Goal: Transaction & Acquisition: Purchase product/service

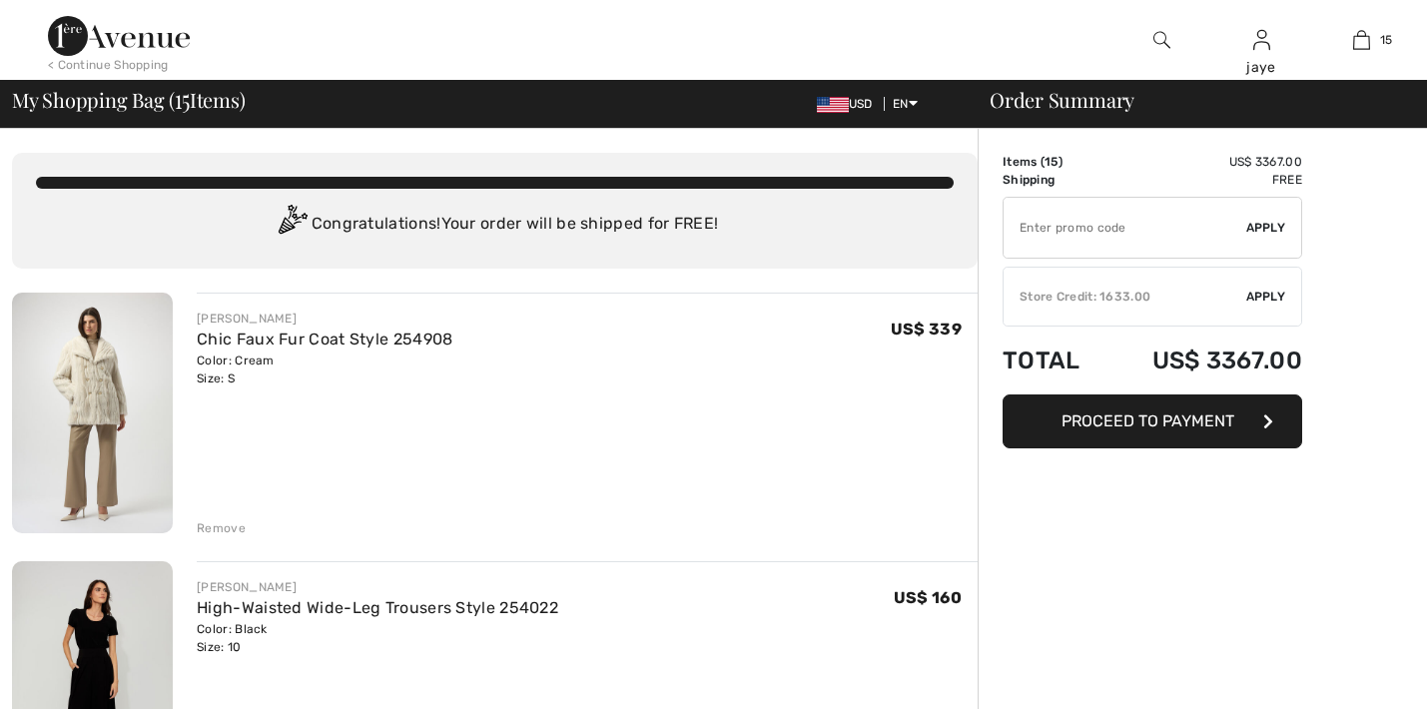
click at [235, 528] on div "Remove" at bounding box center [221, 528] width 49 height 18
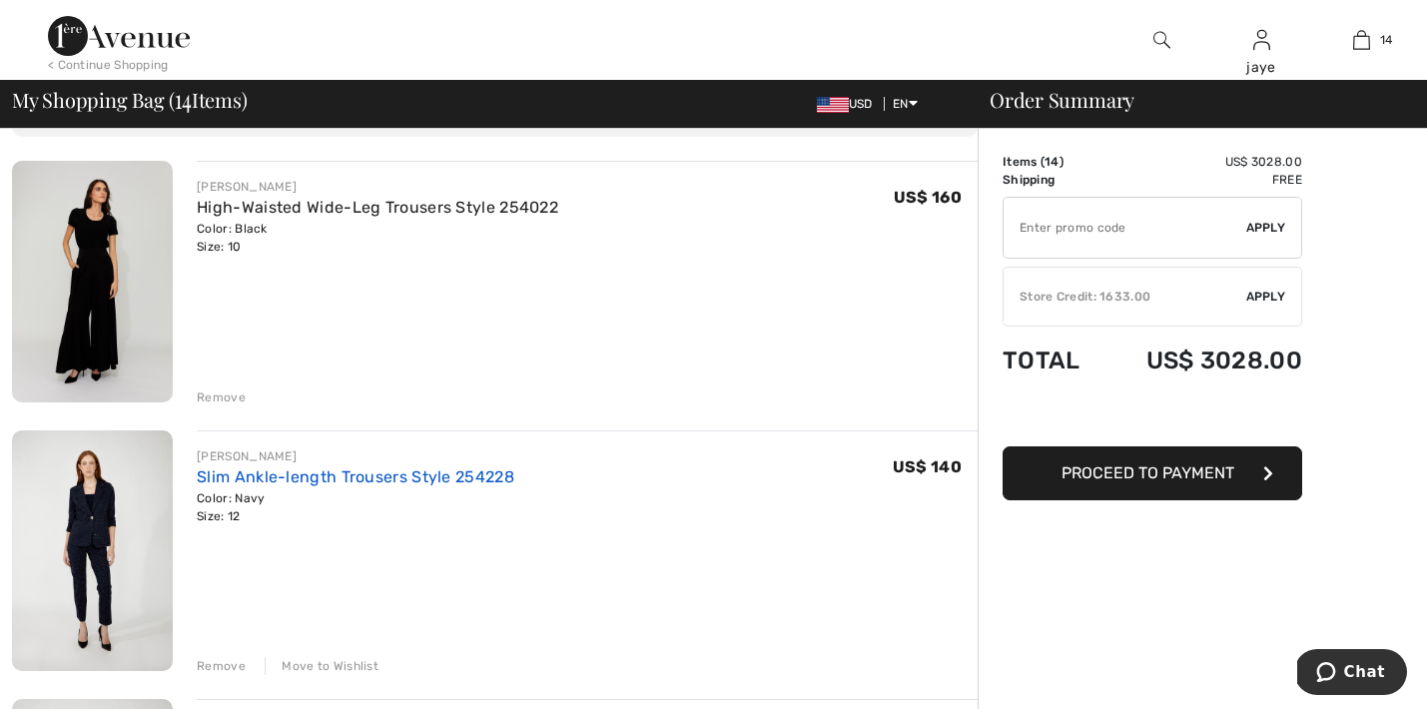
click at [349, 477] on link "Slim Ankle-length Trousers Style 254228" at bounding box center [356, 476] width 318 height 19
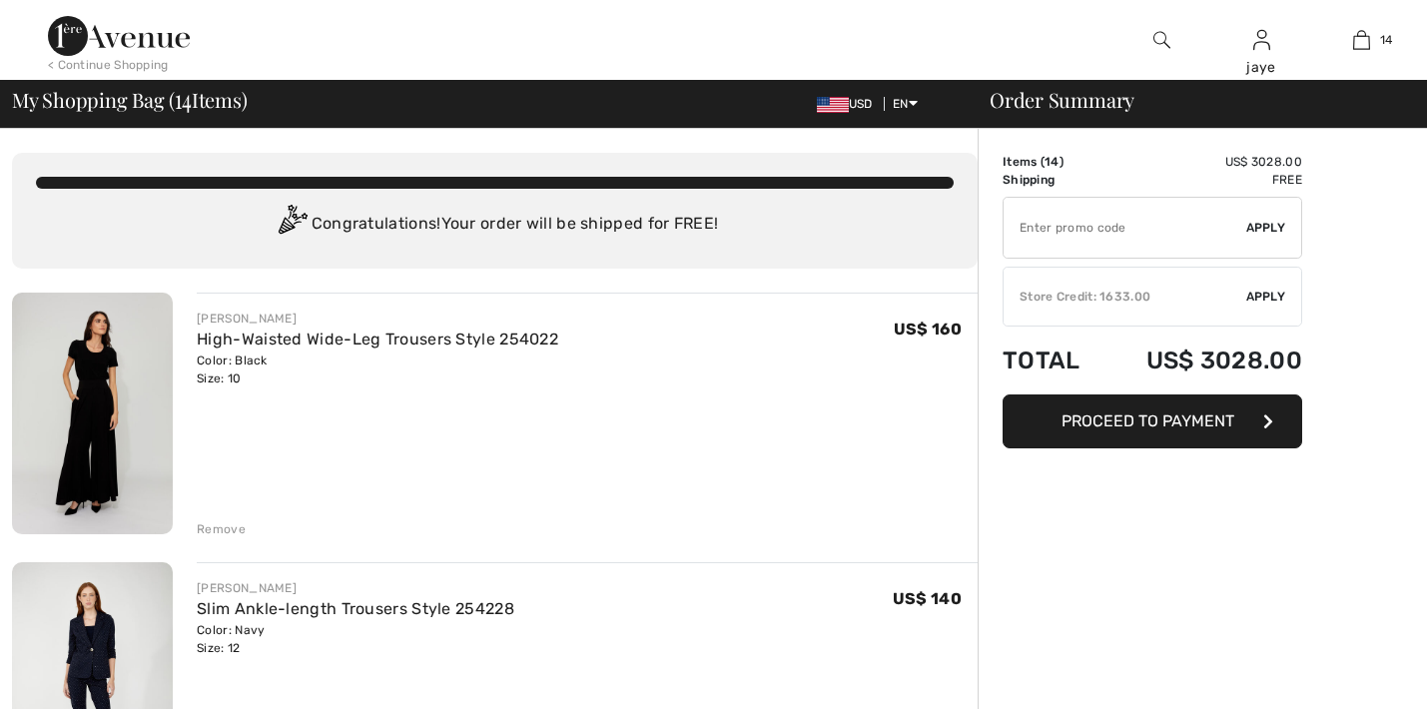
checkbox input "true"
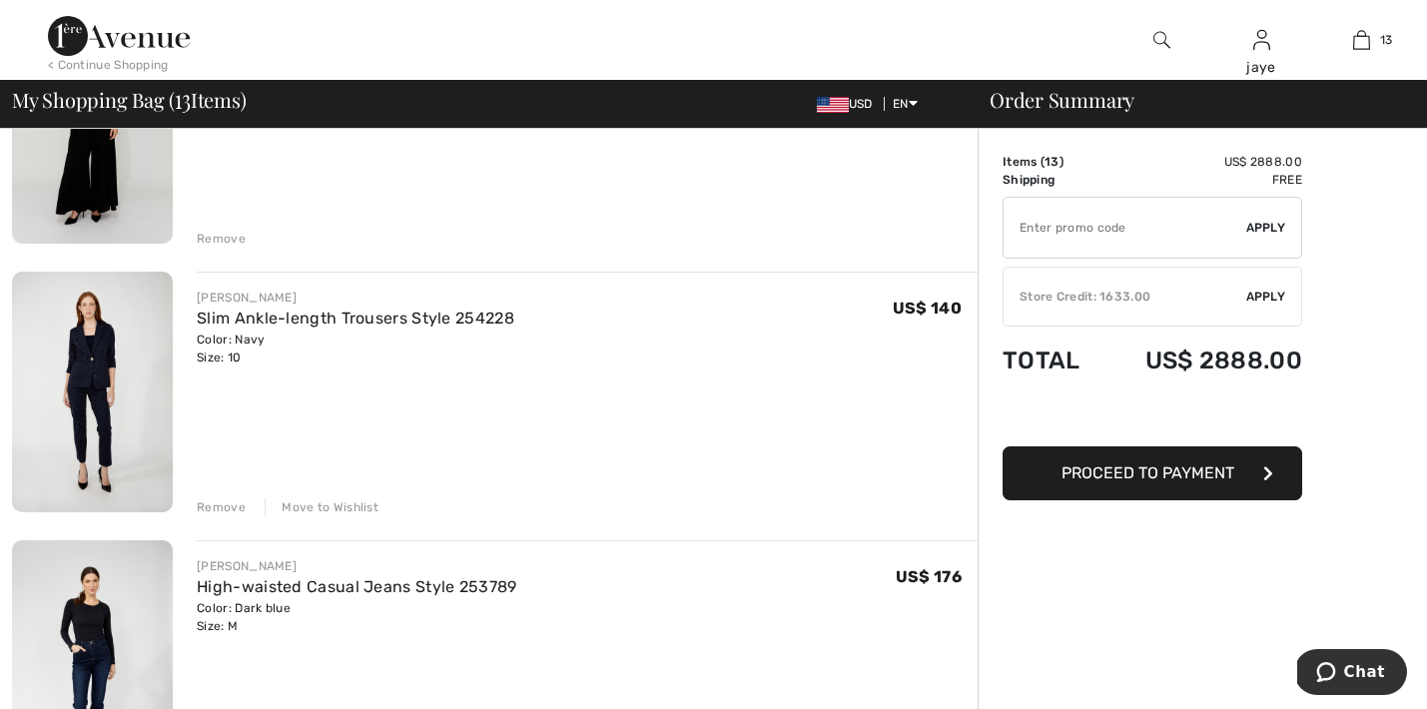
click at [349, 504] on div "Move to Wishlist" at bounding box center [322, 507] width 114 height 18
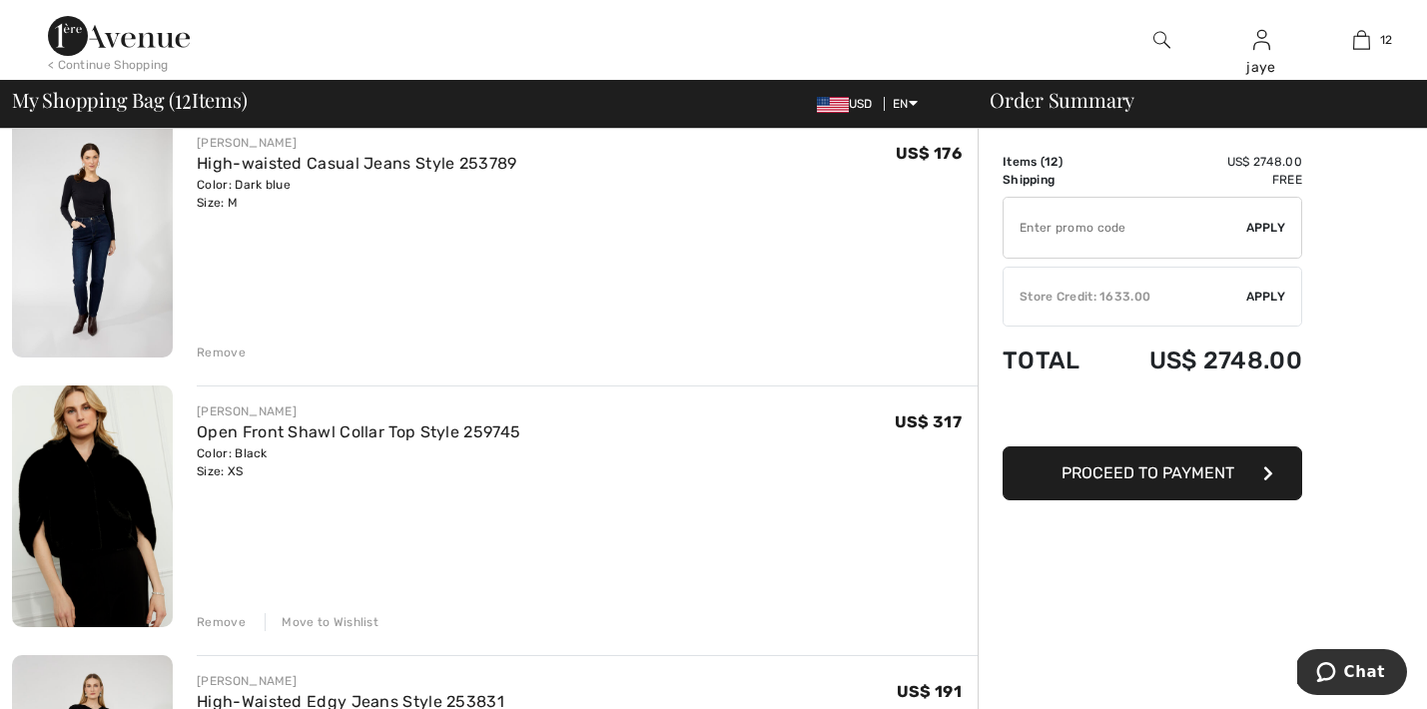
scroll to position [447, 0]
click at [328, 619] on div "Move to Wishlist" at bounding box center [322, 620] width 114 height 18
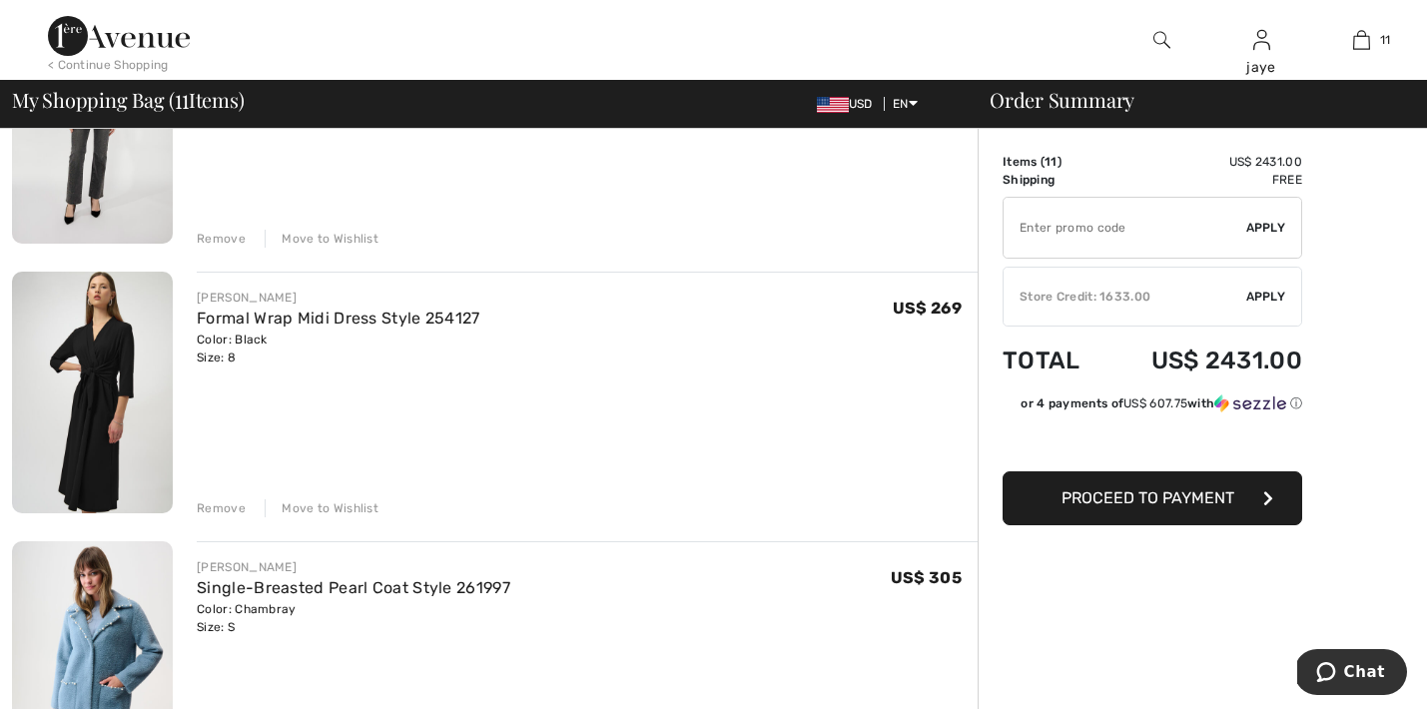
scroll to position [830, 0]
click at [338, 507] on div "Move to Wishlist" at bounding box center [322, 507] width 114 height 18
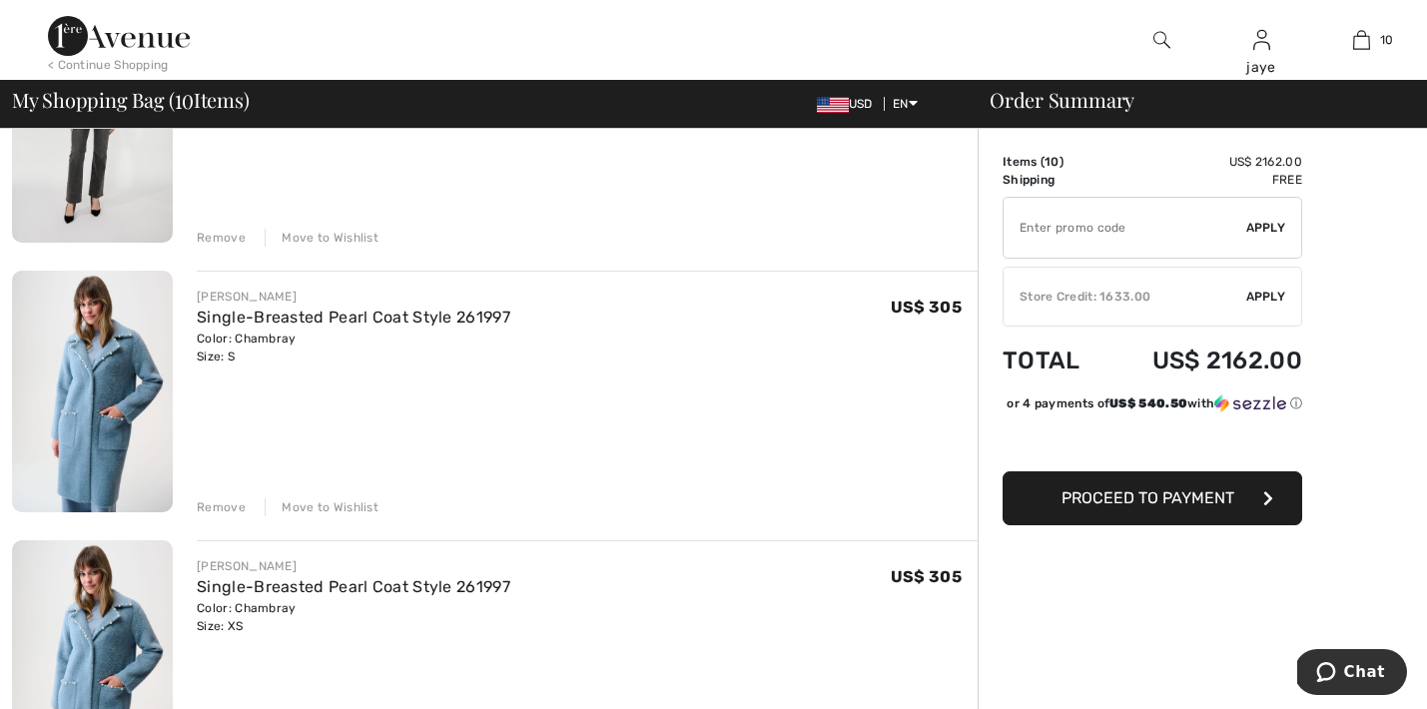
click at [1272, 295] on span "Apply" at bounding box center [1266, 297] width 40 height 18
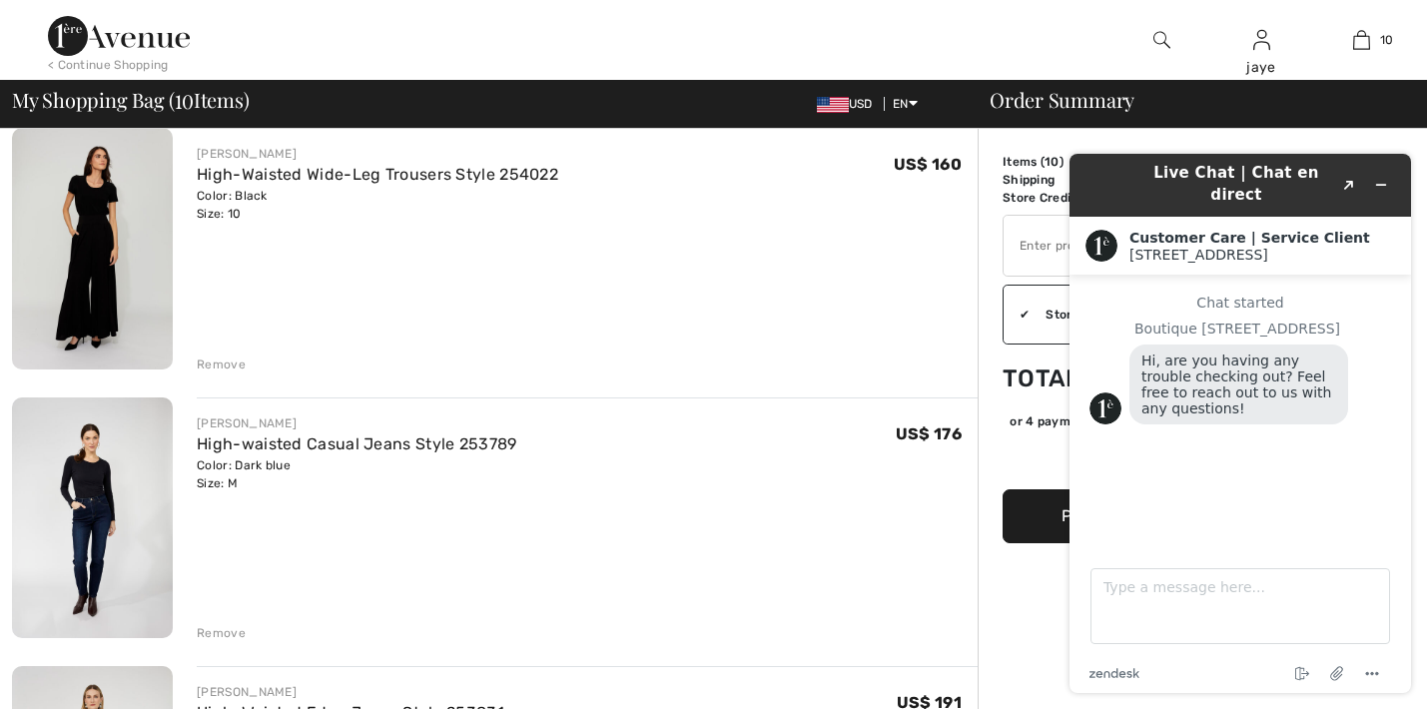
scroll to position [180, 0]
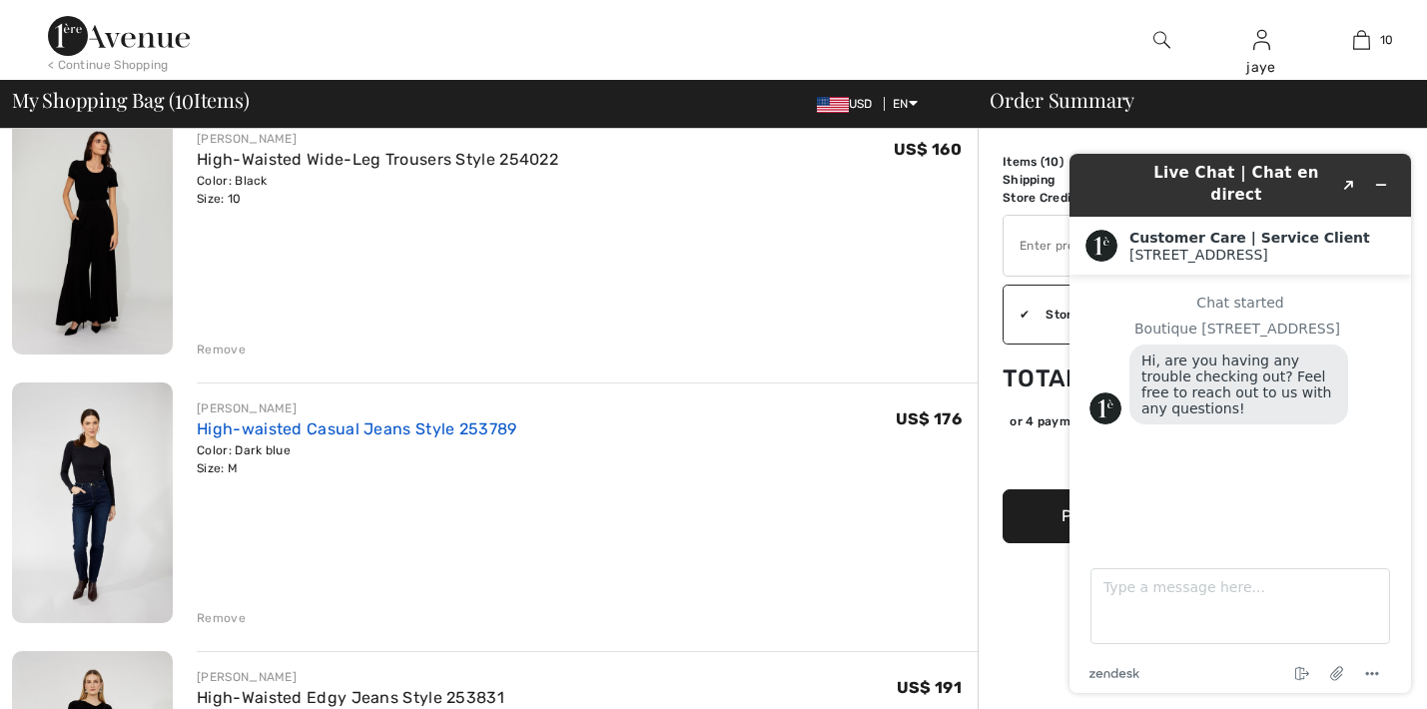
click at [316, 431] on link "High-waisted Casual Jeans Style 253789" at bounding box center [357, 428] width 320 height 19
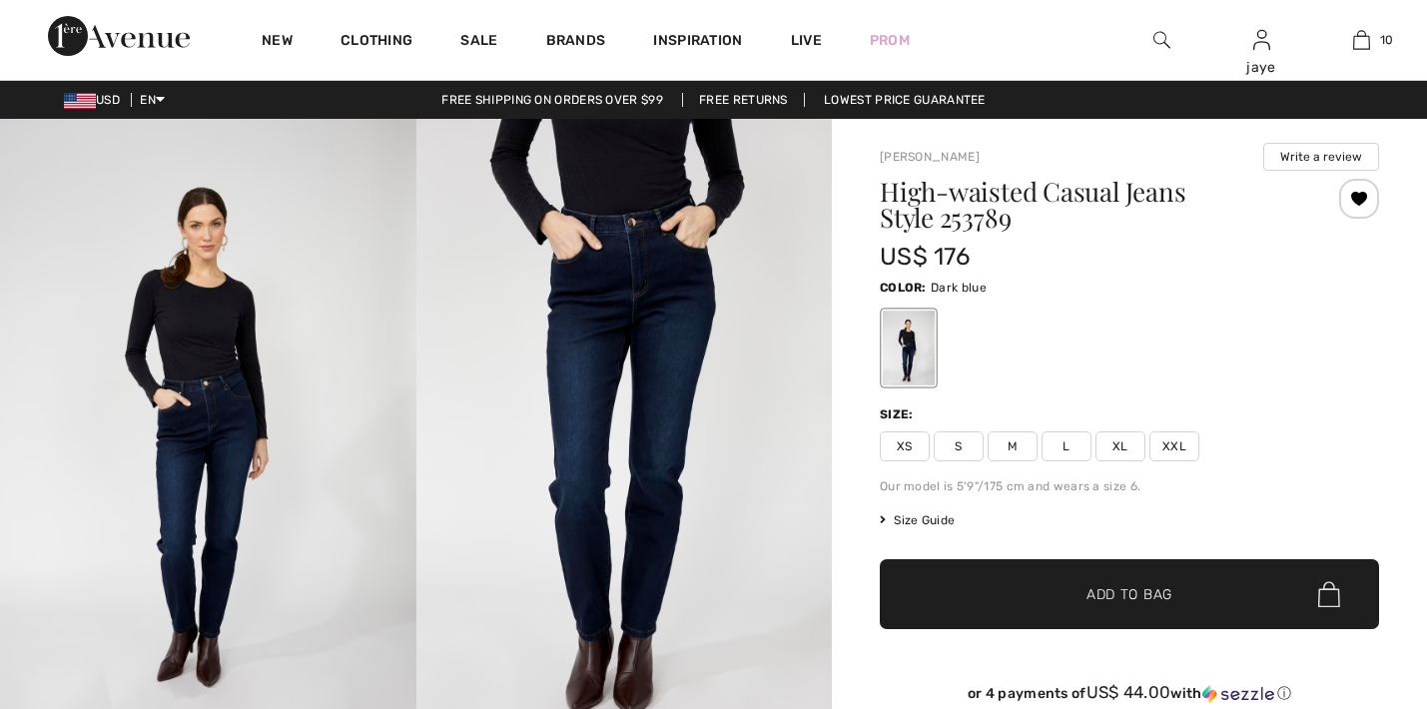
checkbox input "true"
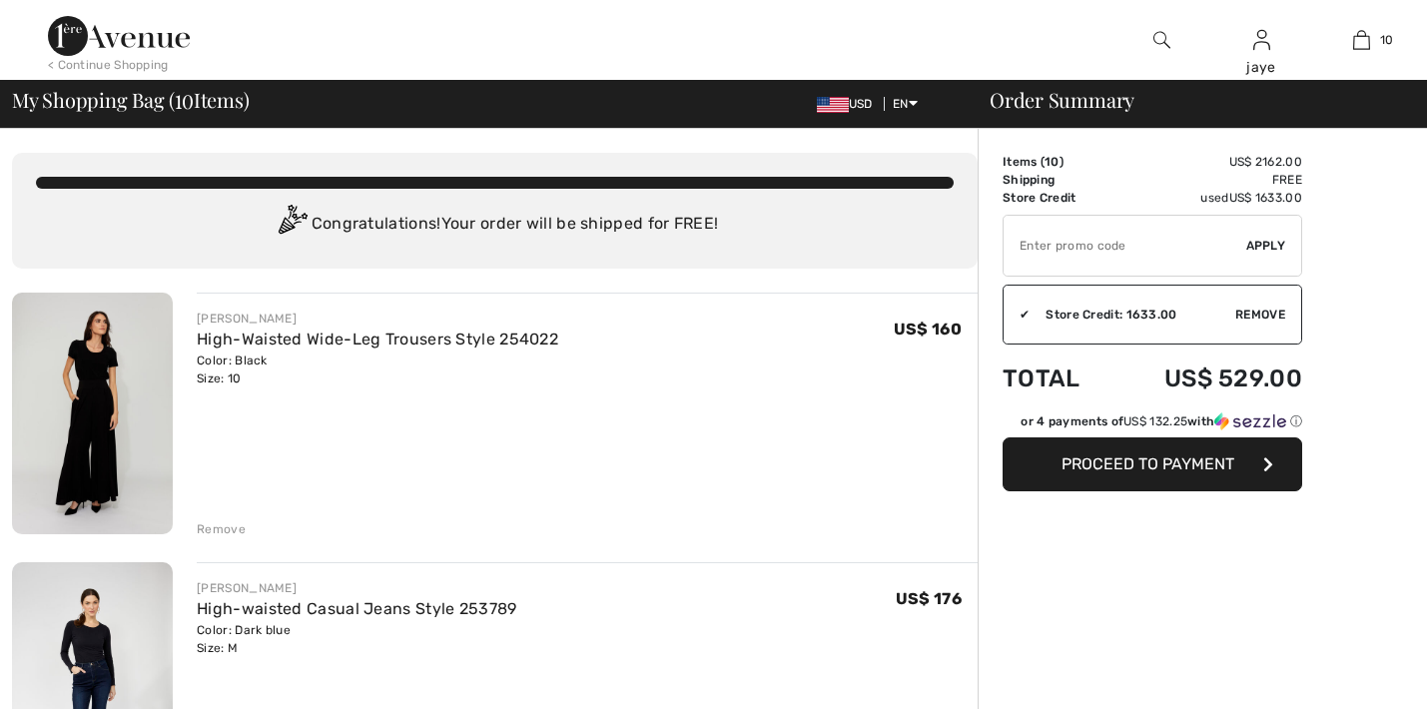
checkbox input "true"
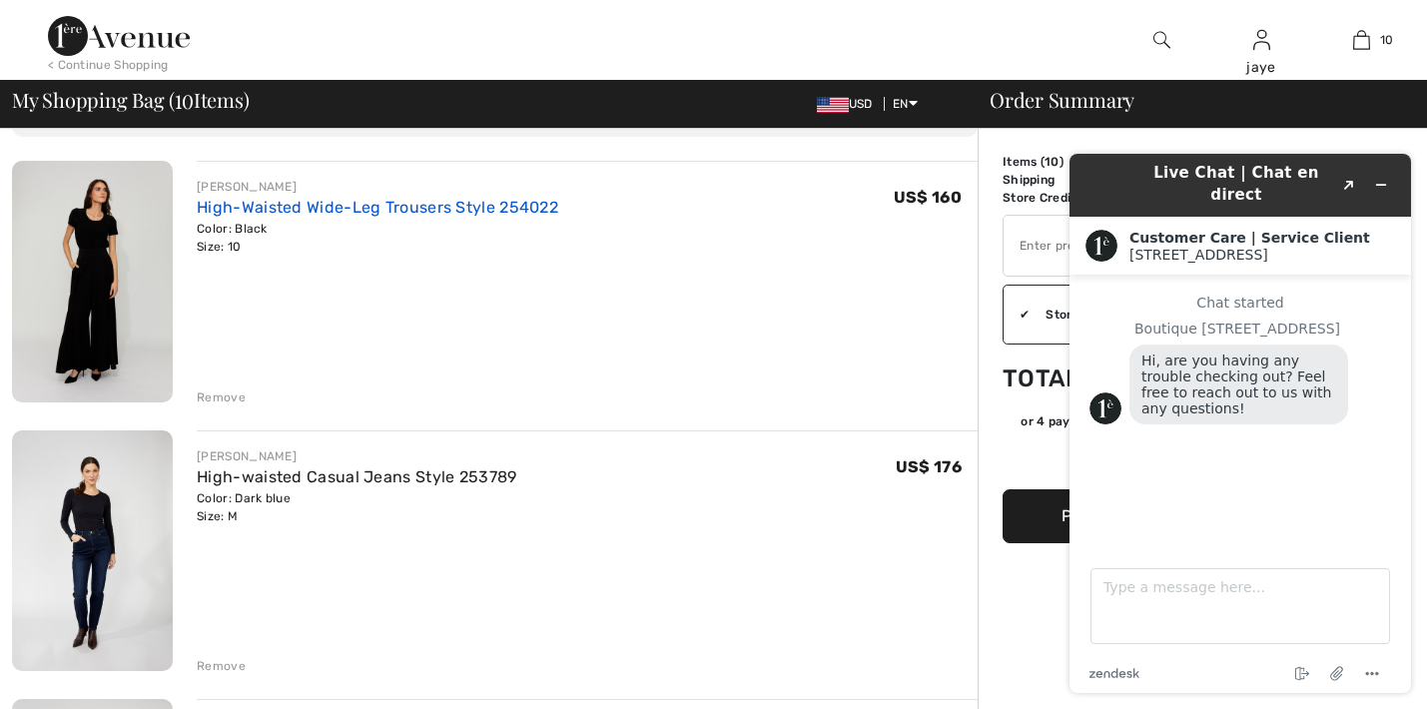
click at [457, 206] on link "High-Waisted Wide-Leg Trousers Style 254022" at bounding box center [378, 207] width 362 height 19
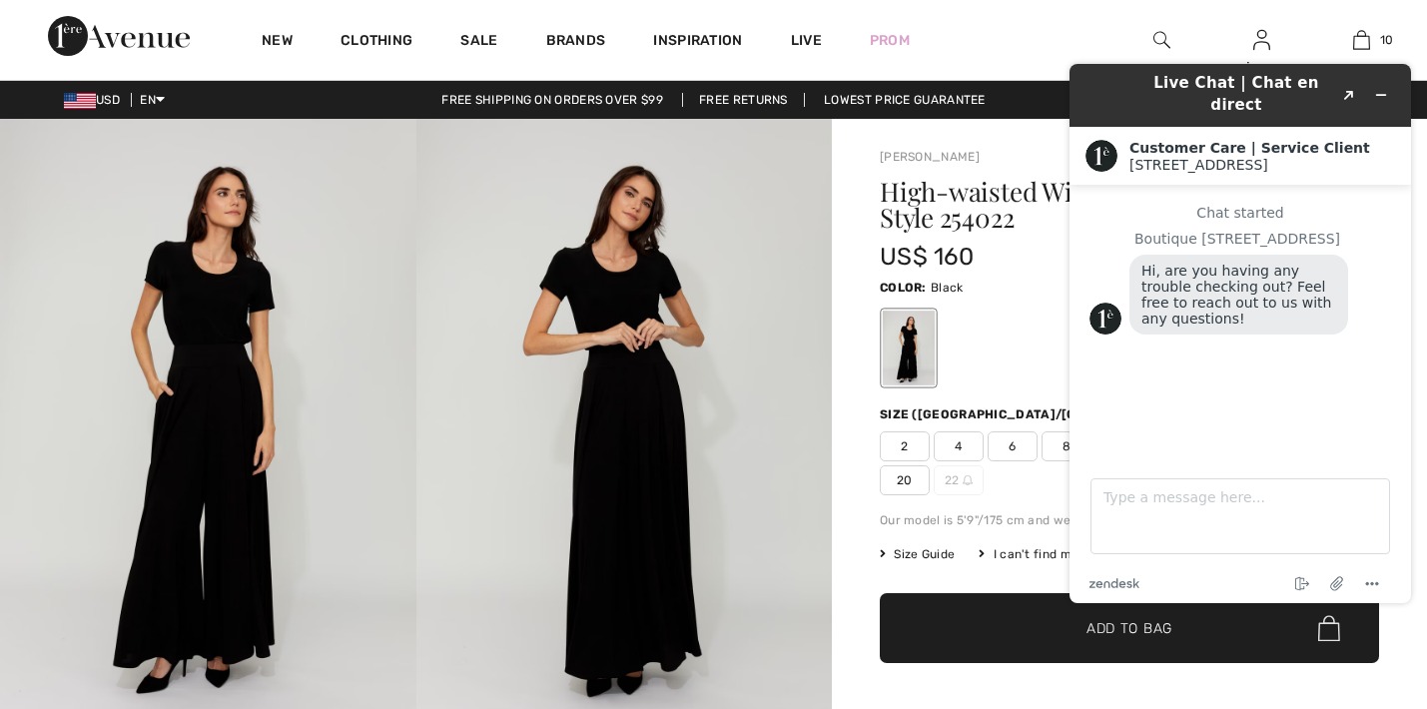
click at [828, 464] on img at bounding box center [624, 431] width 416 height 624
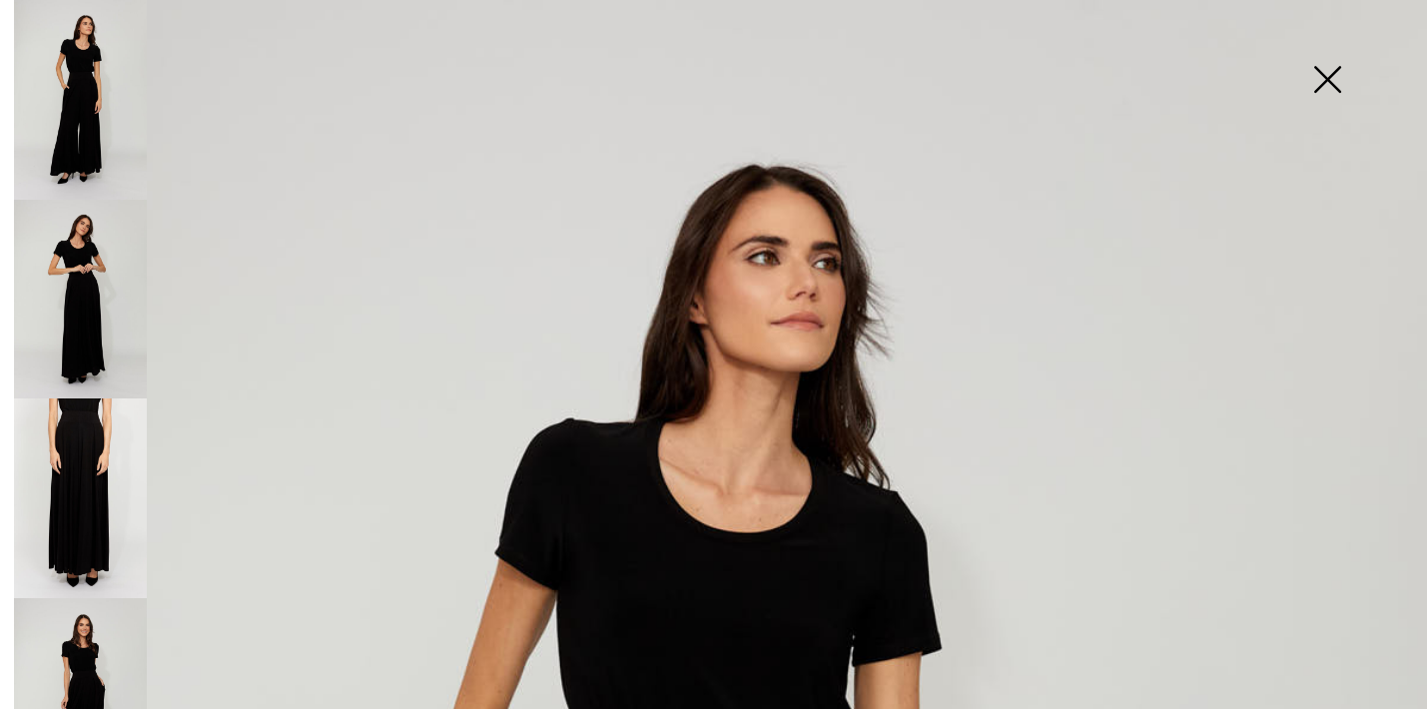
click at [1326, 81] on img at bounding box center [1327, 81] width 100 height 103
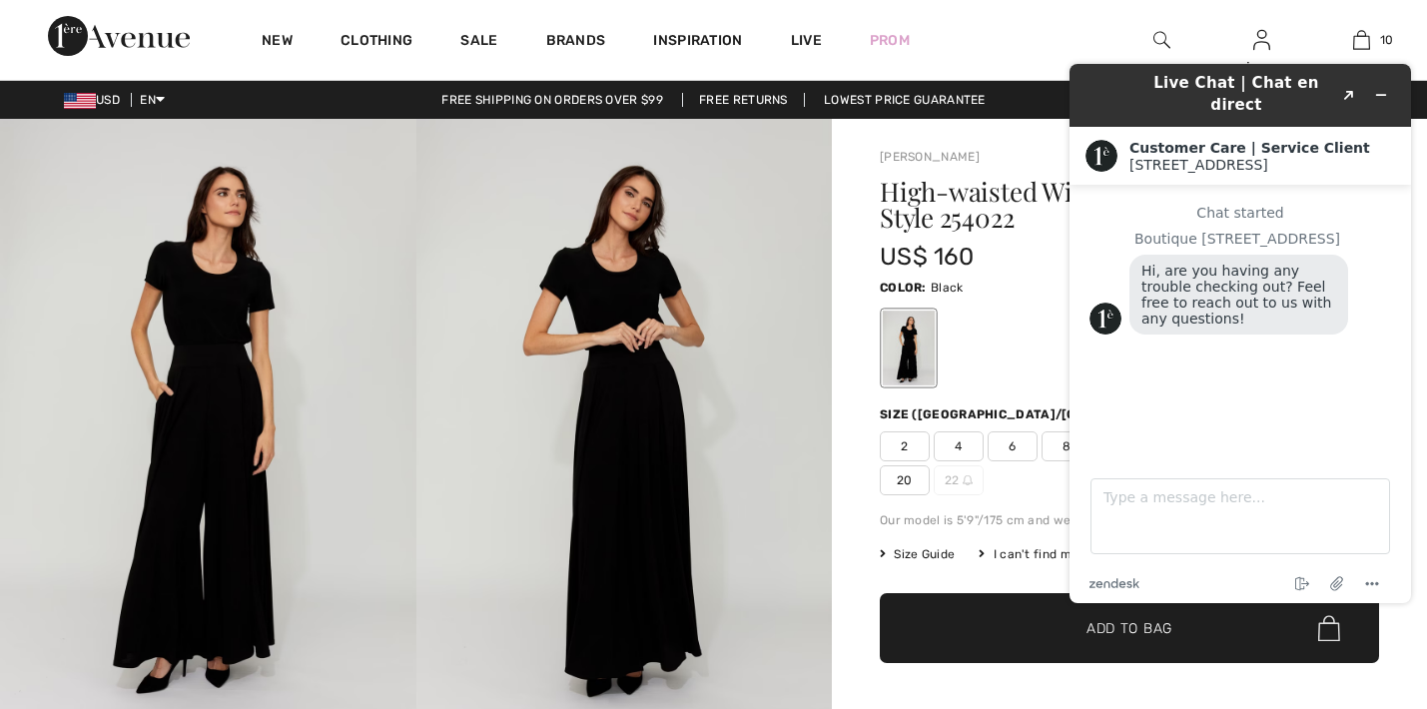
click at [1014, 376] on div at bounding box center [1129, 348] width 499 height 83
click at [1375, 88] on icon "Minimize widget" at bounding box center [1381, 95] width 14 height 14
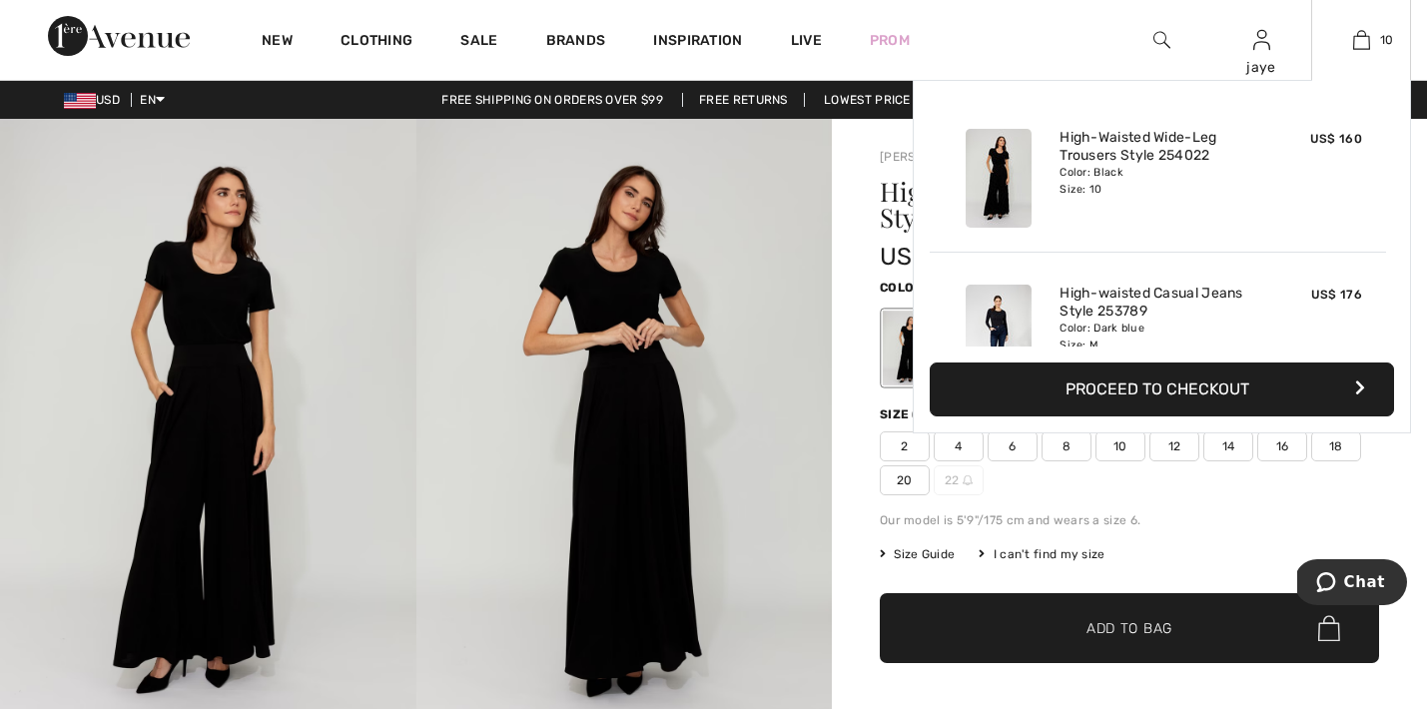
click at [1153, 394] on button "Proceed to Checkout" at bounding box center [1162, 390] width 464 height 54
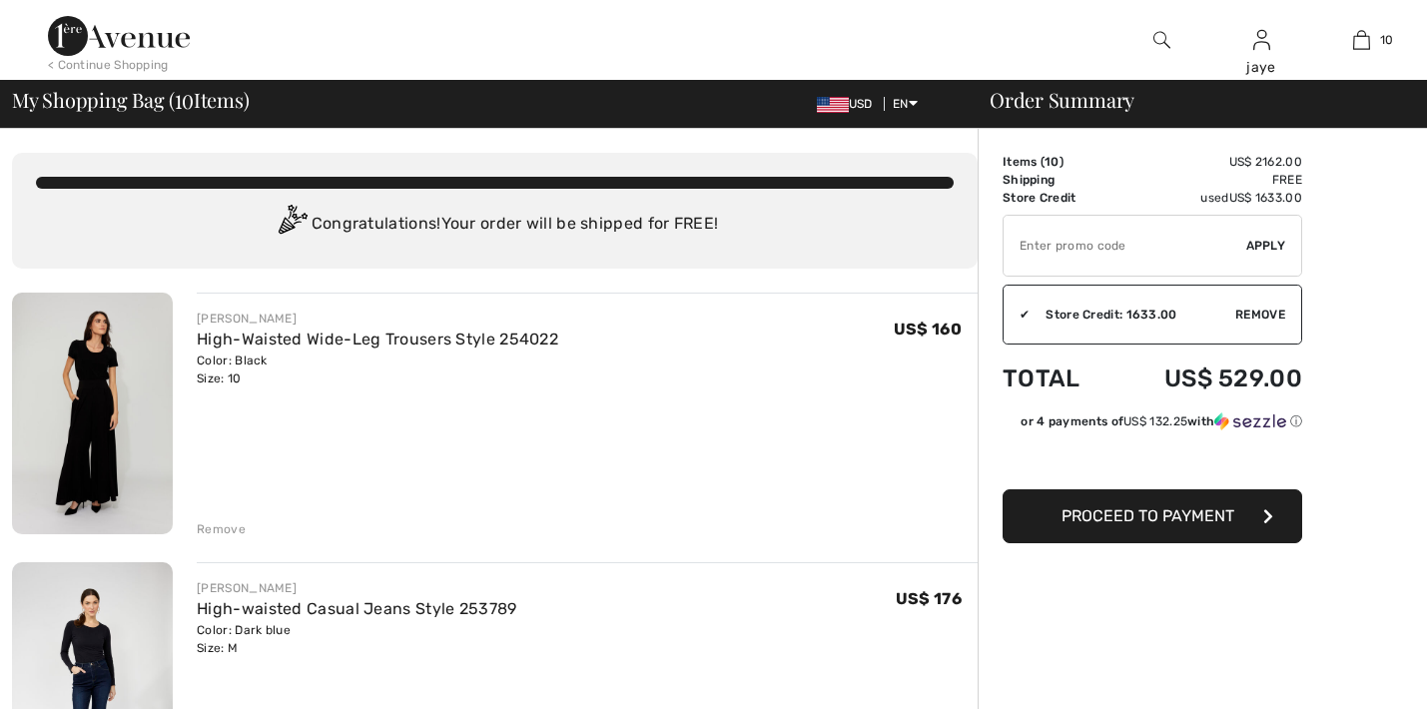
checkbox input "true"
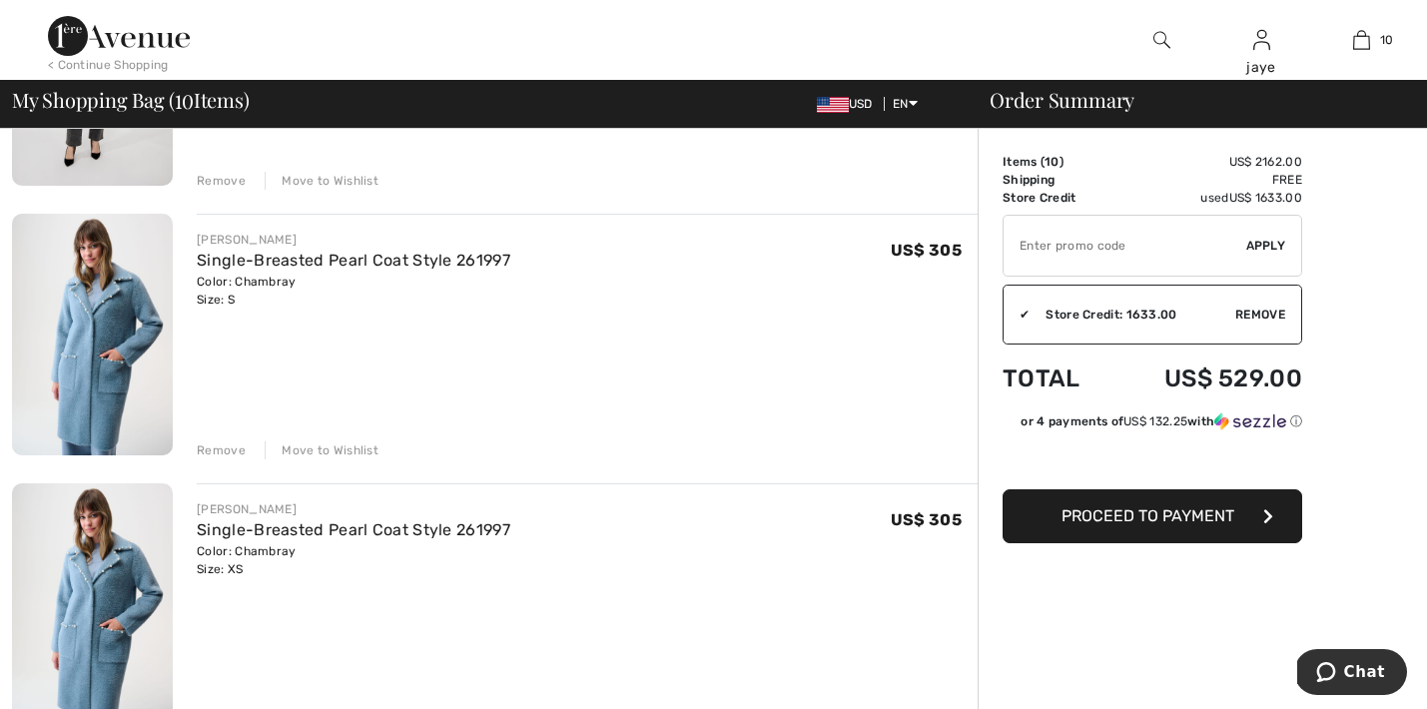
scroll to position [895, 0]
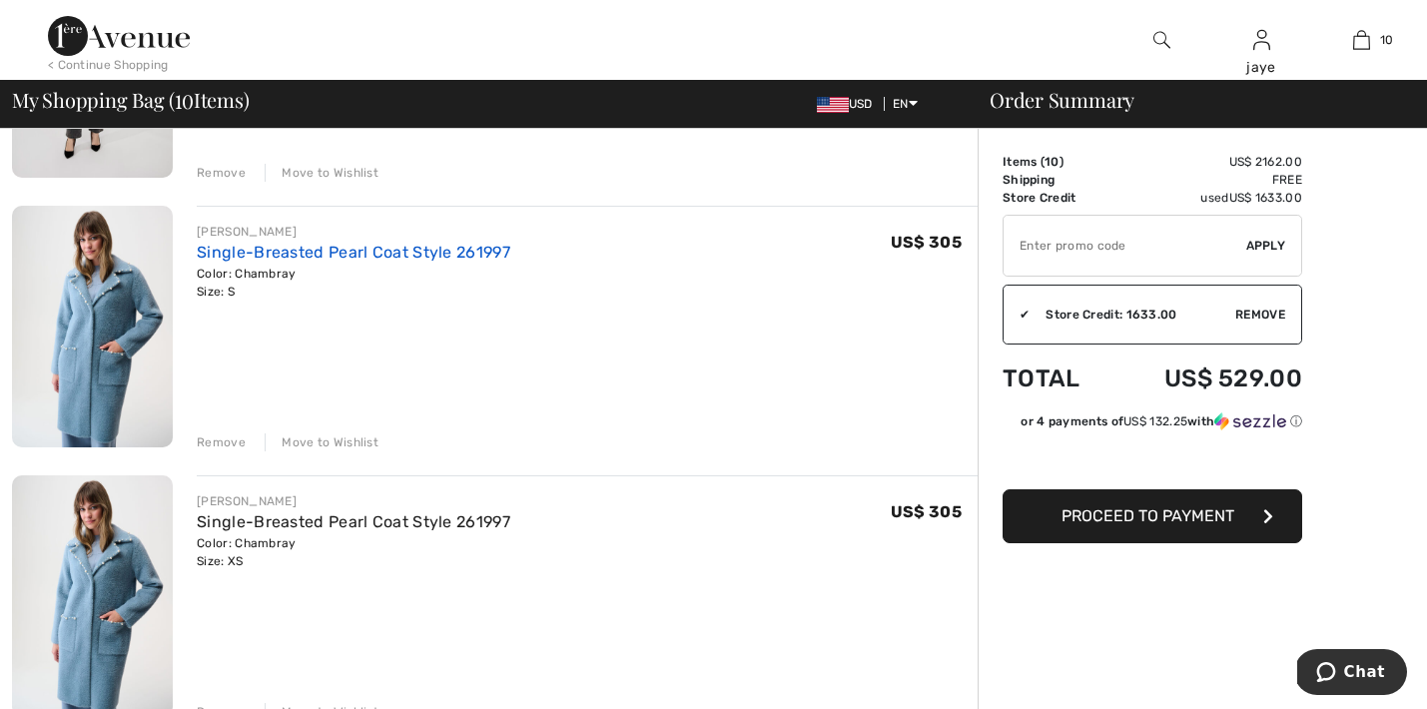
click at [374, 255] on link "Single-Breasted Pearl Coat Style 261997" at bounding box center [354, 252] width 314 height 19
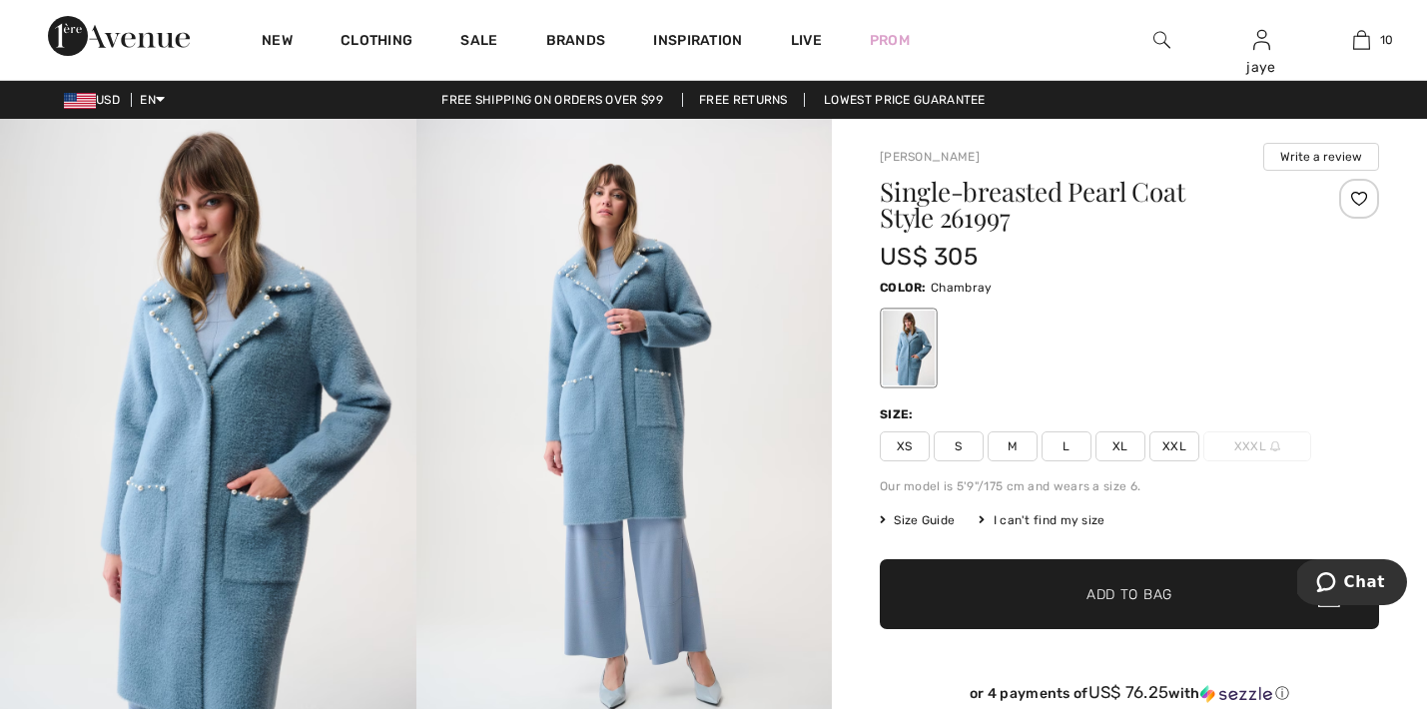
click at [254, 531] on img at bounding box center [208, 431] width 416 height 624
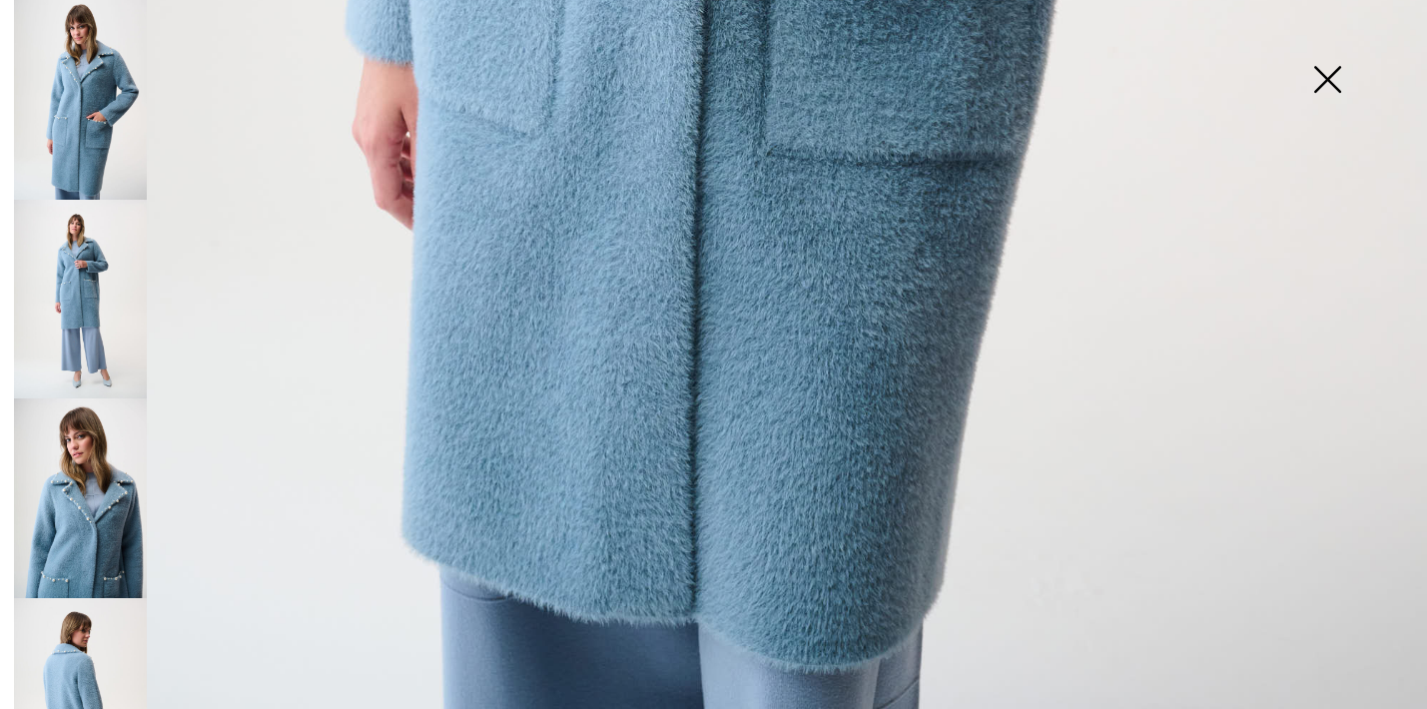
scroll to position [1432, 0]
click at [1324, 82] on img at bounding box center [1327, 81] width 100 height 103
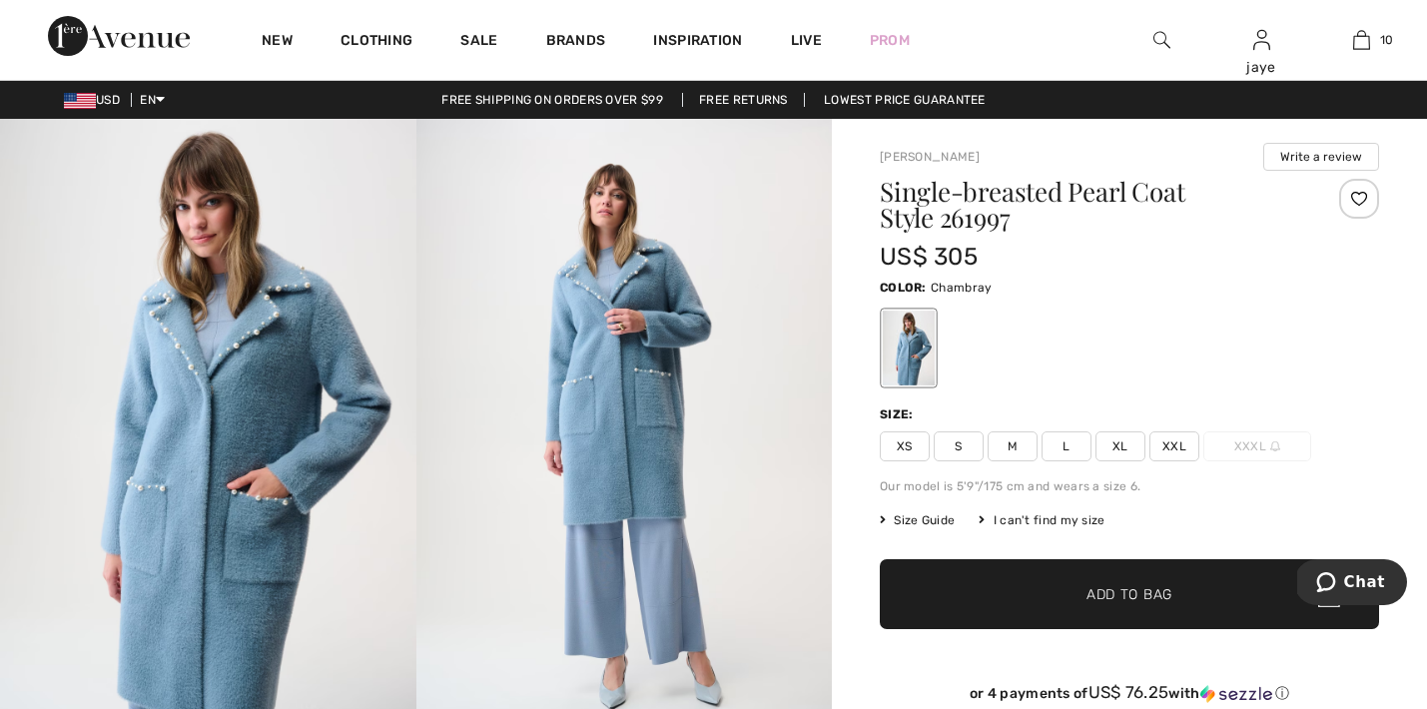
click at [251, 452] on img at bounding box center [208, 431] width 416 height 624
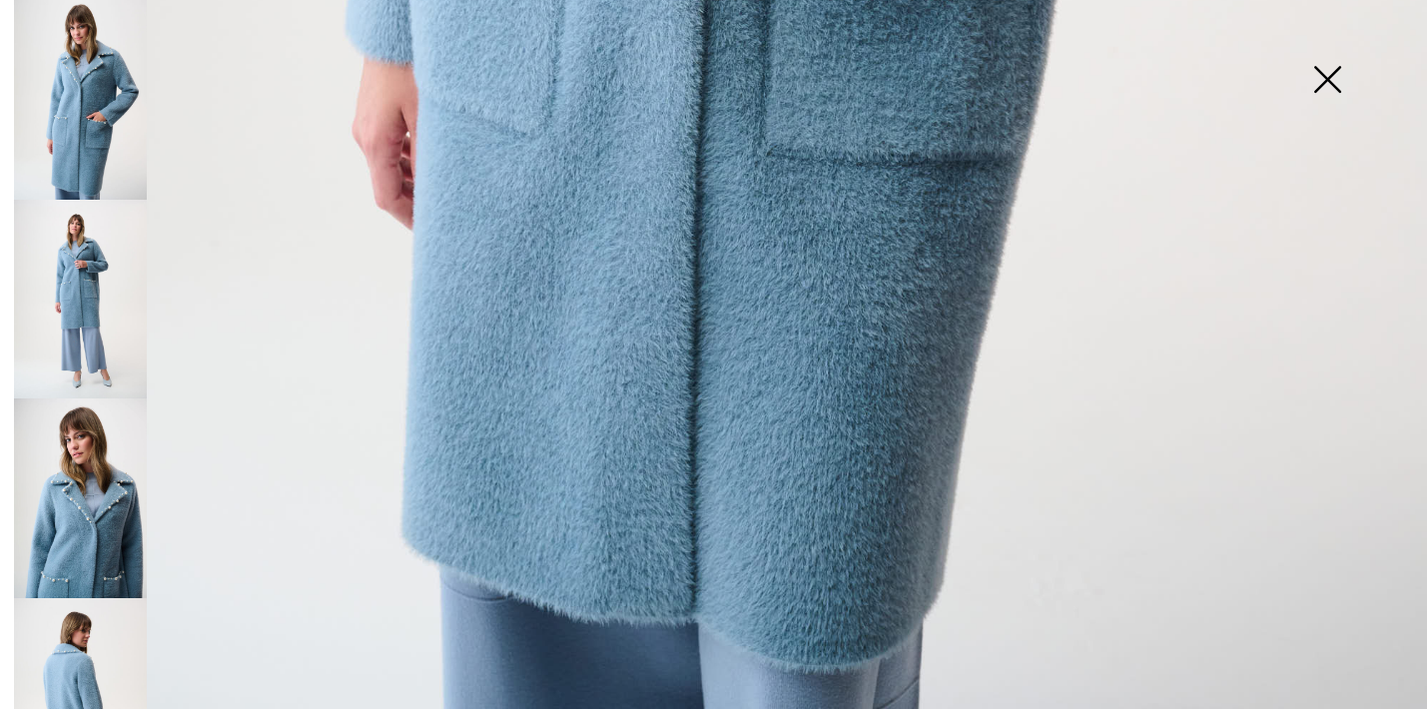
click at [105, 344] on img at bounding box center [80, 300] width 133 height 200
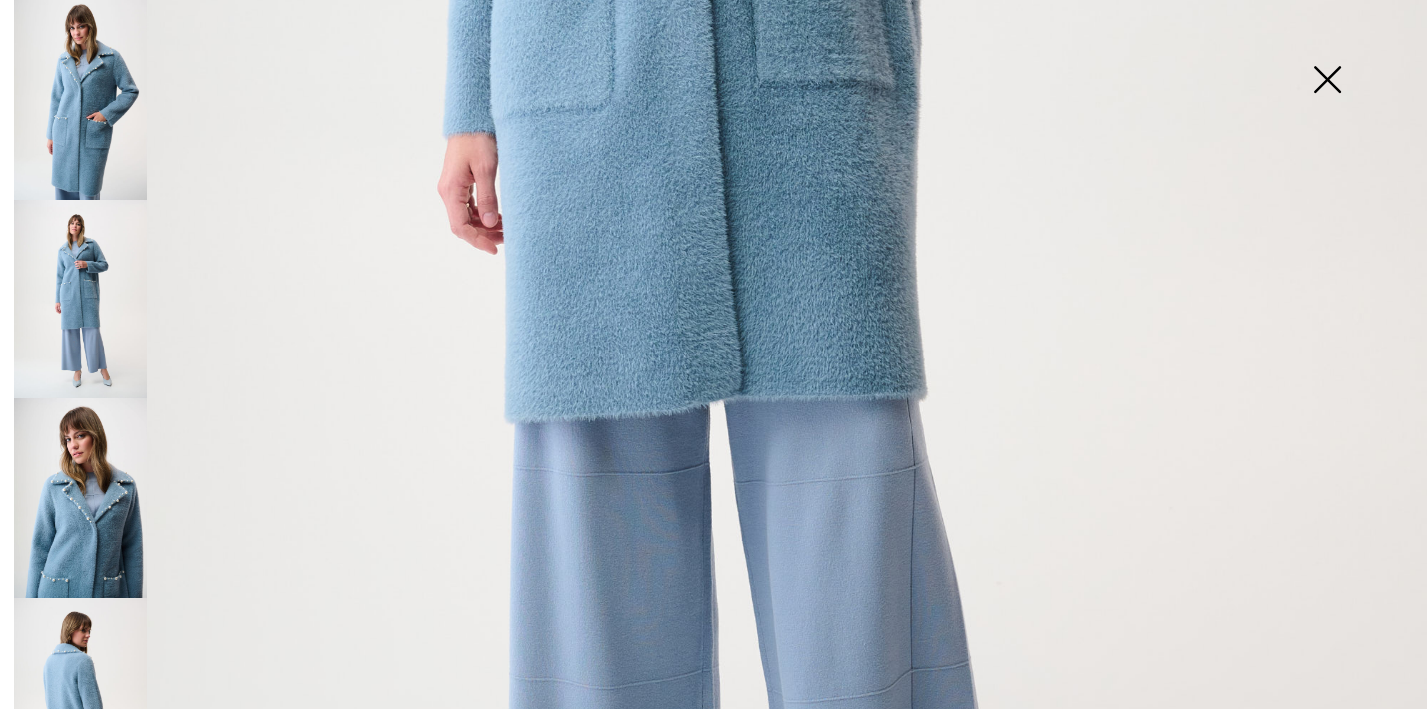
scroll to position [966, 0]
click at [1327, 80] on img at bounding box center [1327, 81] width 100 height 103
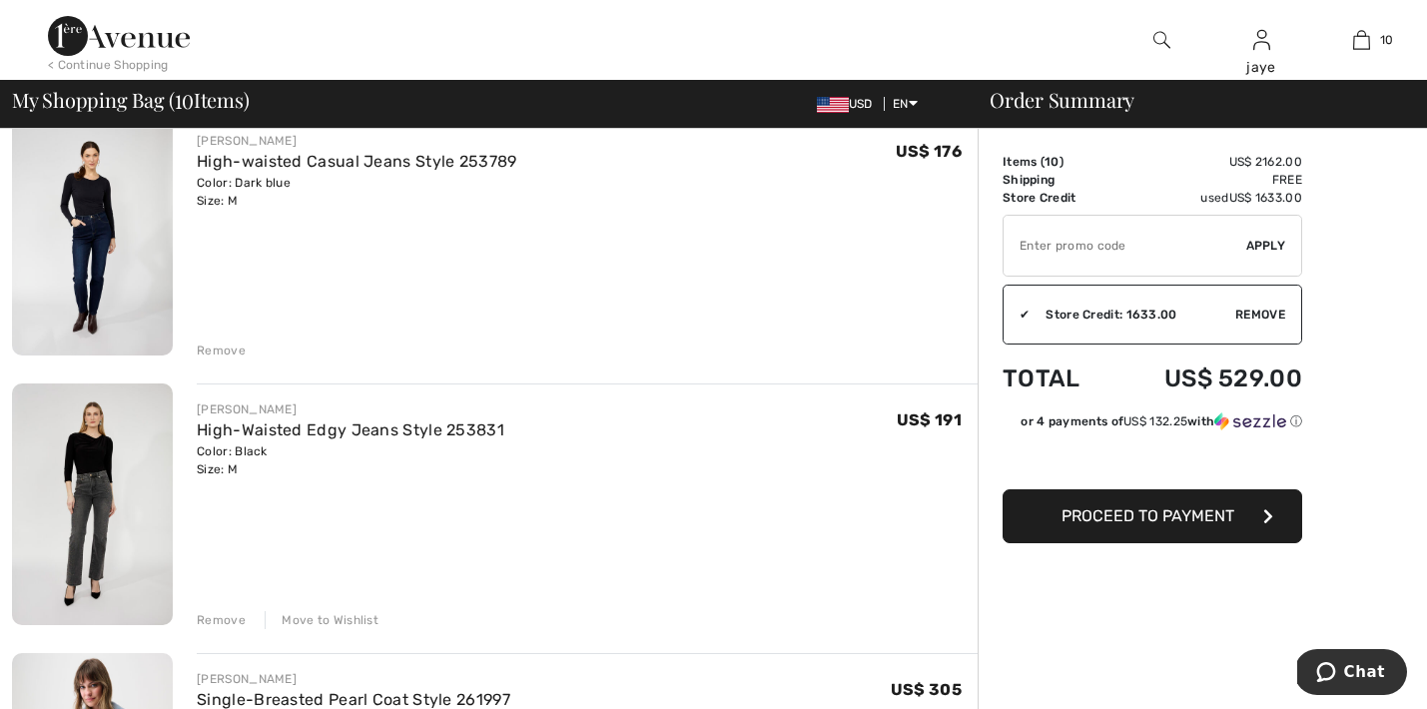
scroll to position [451, 0]
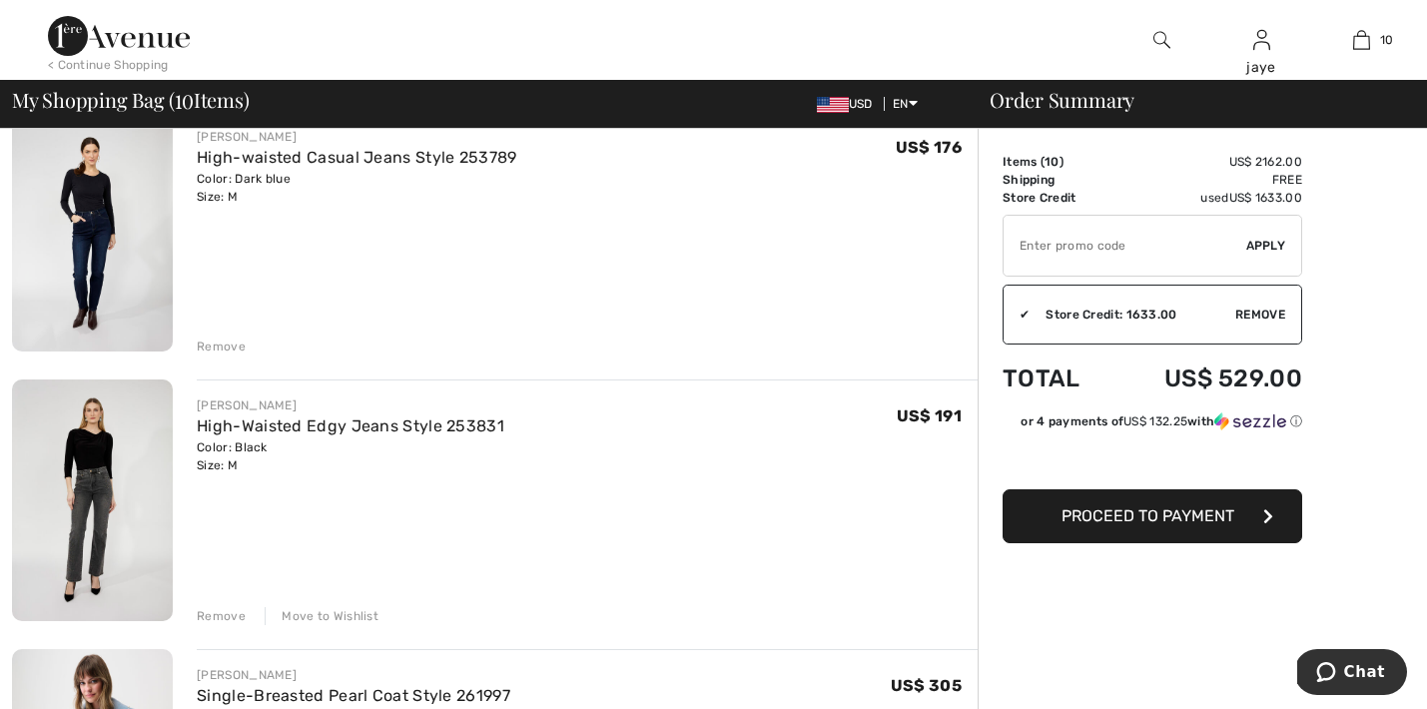
click at [326, 614] on div "Move to Wishlist" at bounding box center [322, 616] width 114 height 18
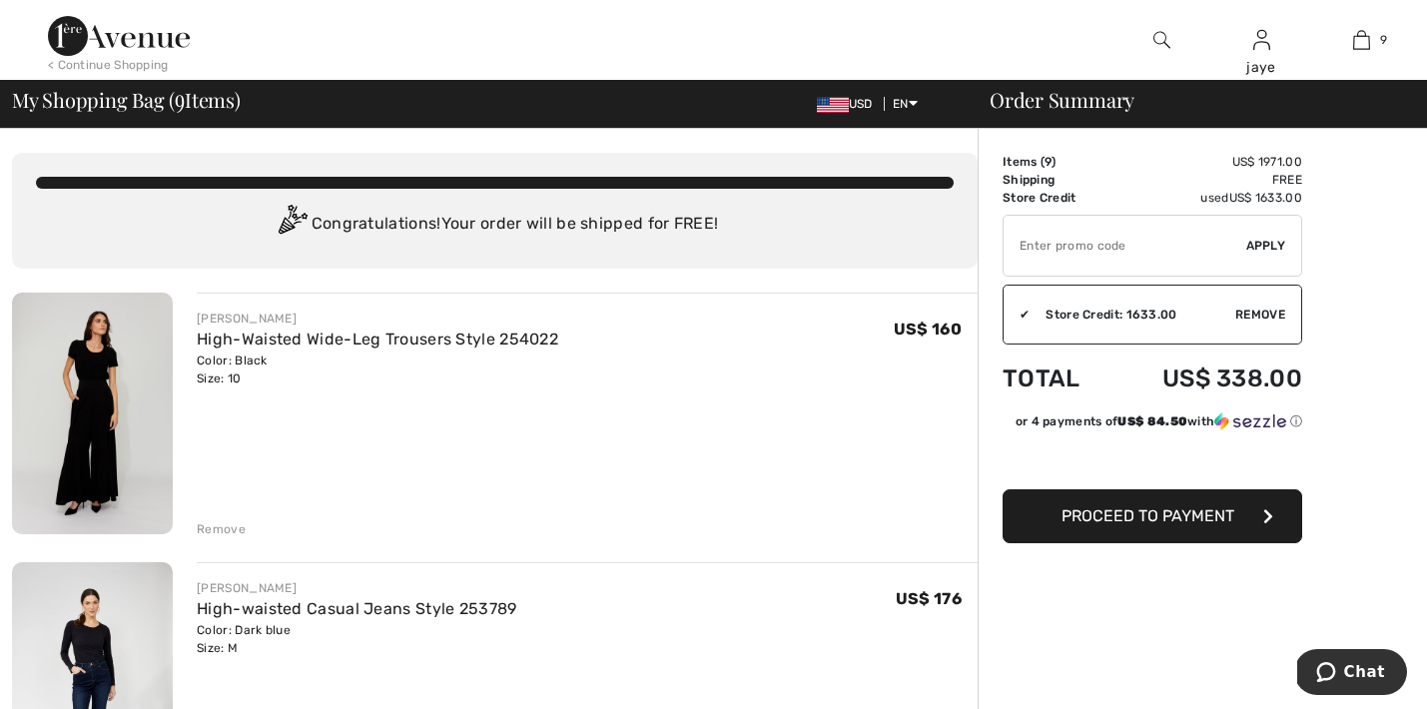
scroll to position [0, 0]
click at [1183, 519] on span "Proceed to Payment" at bounding box center [1148, 515] width 173 height 19
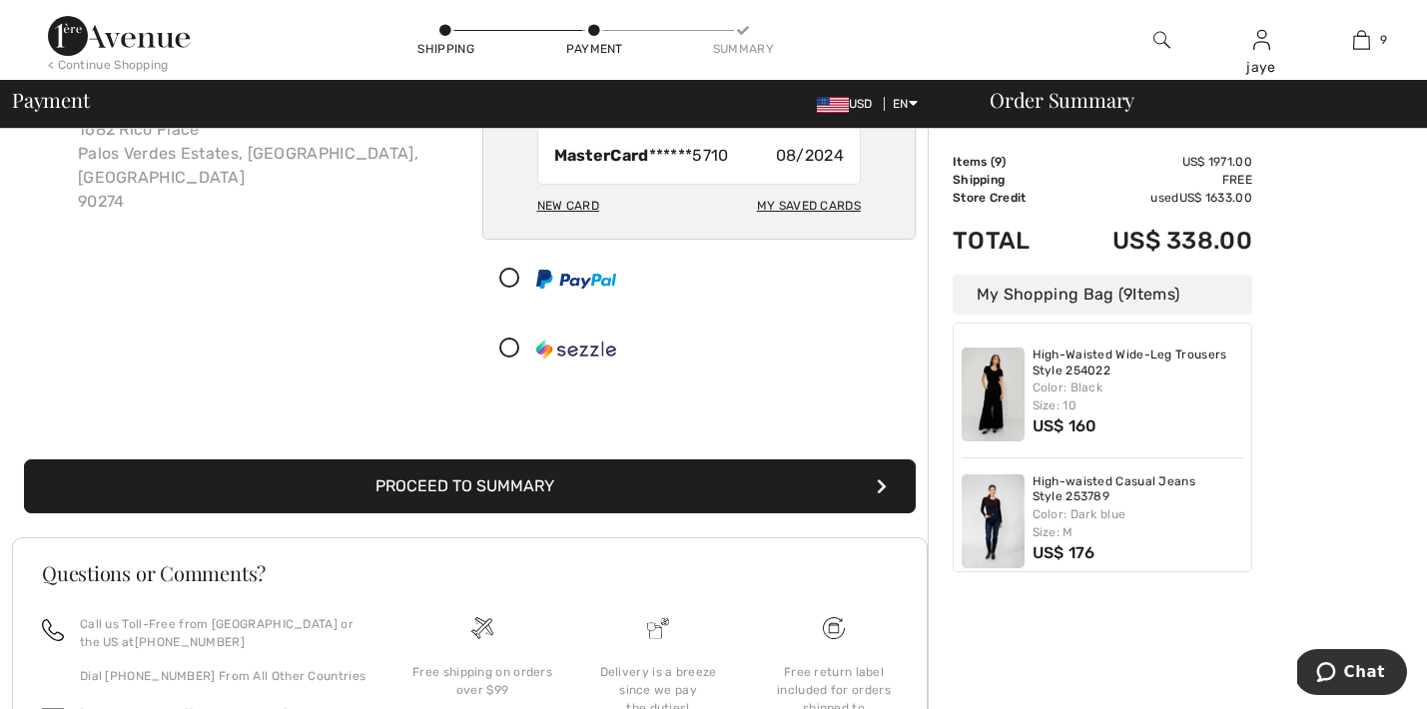
click at [721, 480] on button "Proceed to Summary" at bounding box center [470, 486] width 892 height 54
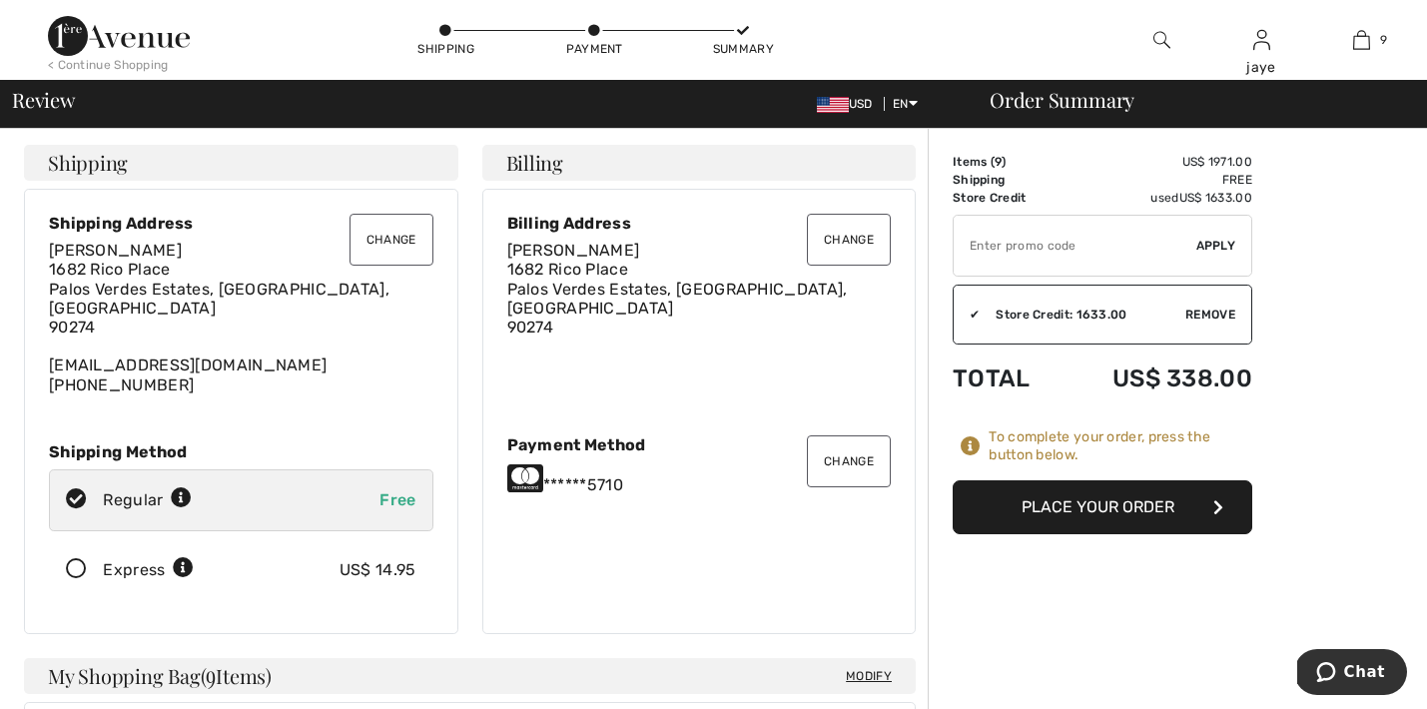
click at [1103, 505] on button "Place Your Order" at bounding box center [1103, 507] width 300 height 54
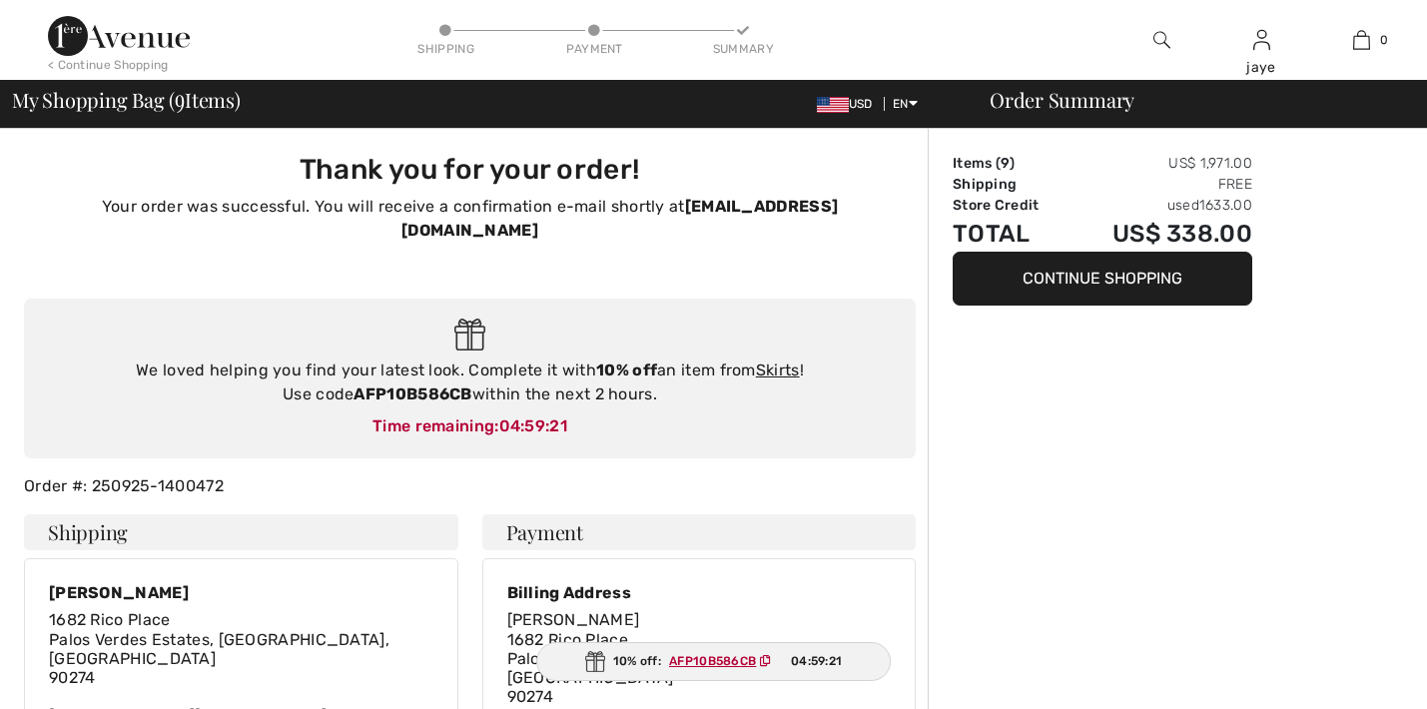
checkbox input "true"
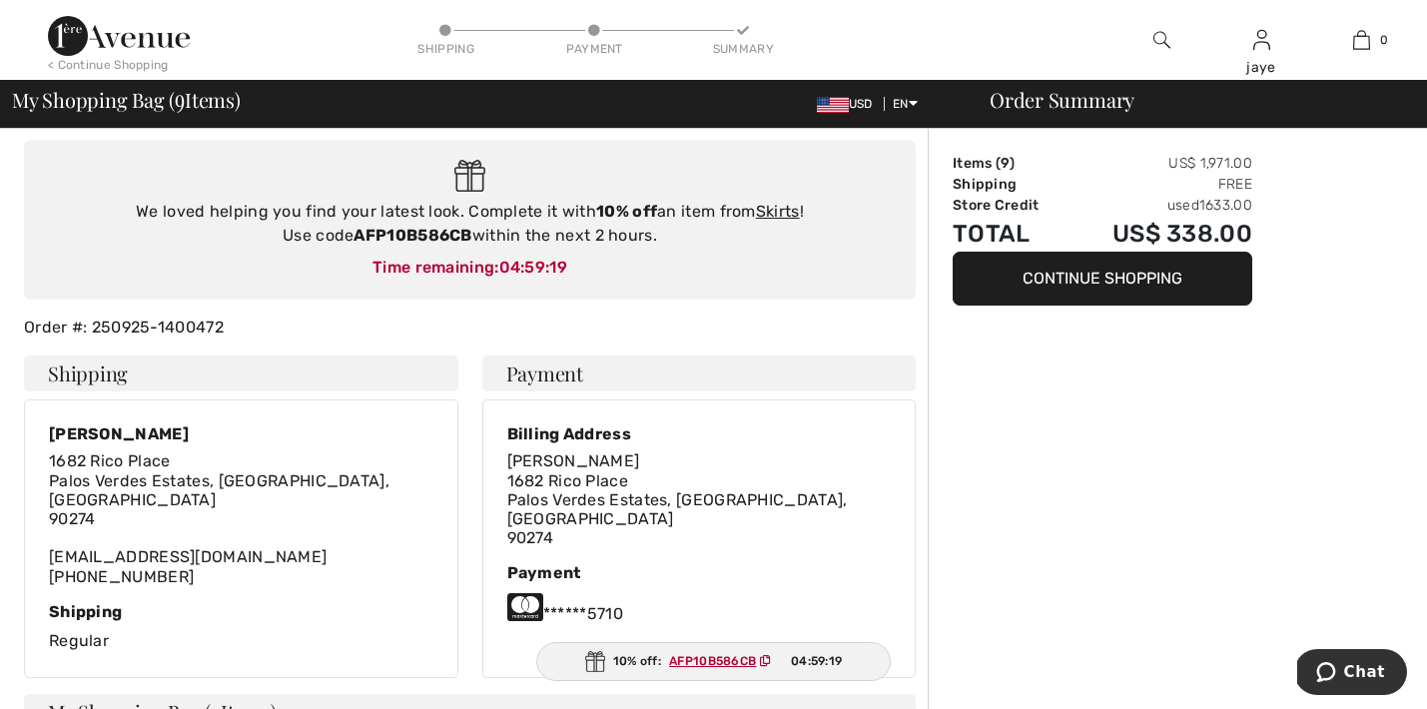
scroll to position [102, 0]
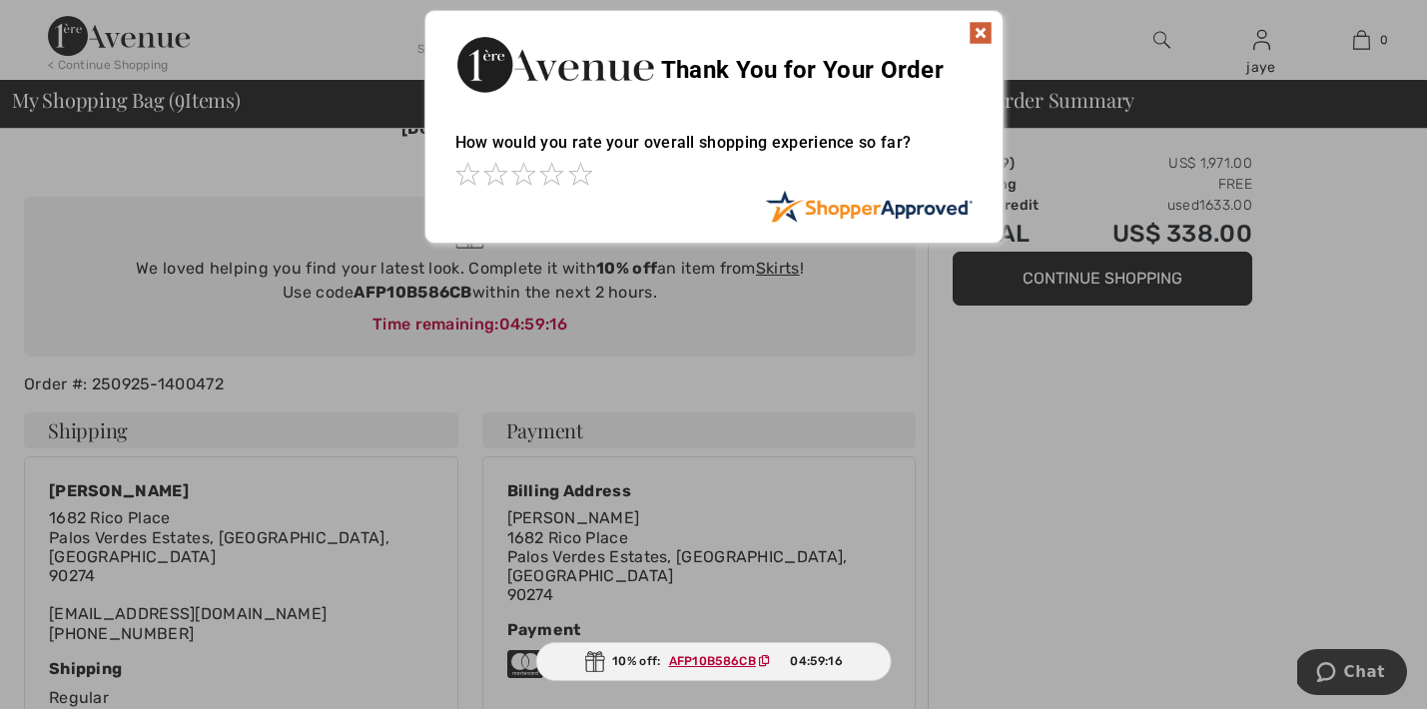
click at [979, 25] on img at bounding box center [981, 33] width 24 height 24
